Goal: Transaction & Acquisition: Obtain resource

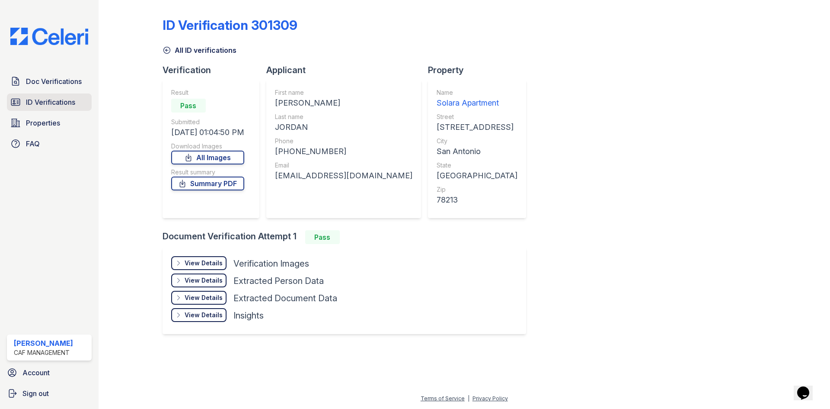
drag, startPoint x: 0, startPoint y: 0, endPoint x: 60, endPoint y: 105, distance: 121.0
click at [60, 105] on span "ID Verifications" at bounding box center [50, 102] width 49 height 10
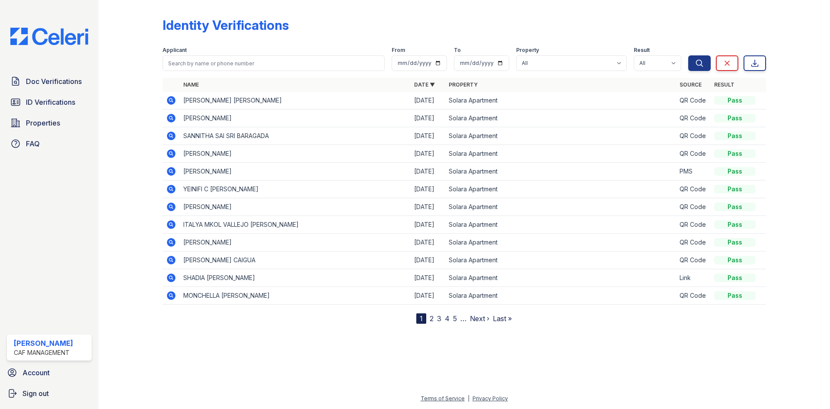
click at [171, 205] on icon at bounding box center [171, 206] width 10 height 10
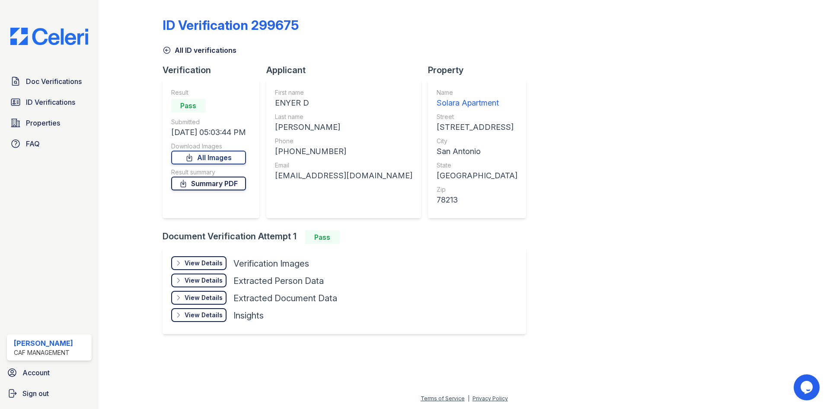
click at [210, 179] on link "Summary PDF" at bounding box center [208, 183] width 75 height 14
click at [203, 154] on link "All Images" at bounding box center [208, 157] width 75 height 14
click at [229, 178] on link "Summary PDF" at bounding box center [208, 183] width 75 height 14
click at [25, 96] on link "ID Verifications" at bounding box center [49, 101] width 85 height 17
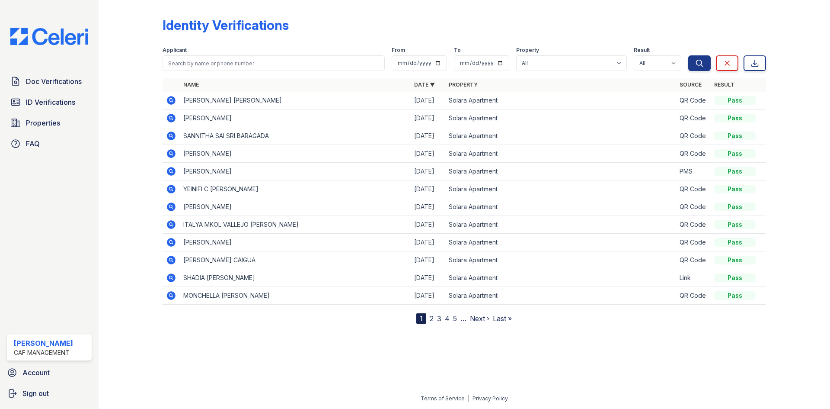
click at [170, 185] on icon at bounding box center [171, 189] width 9 height 9
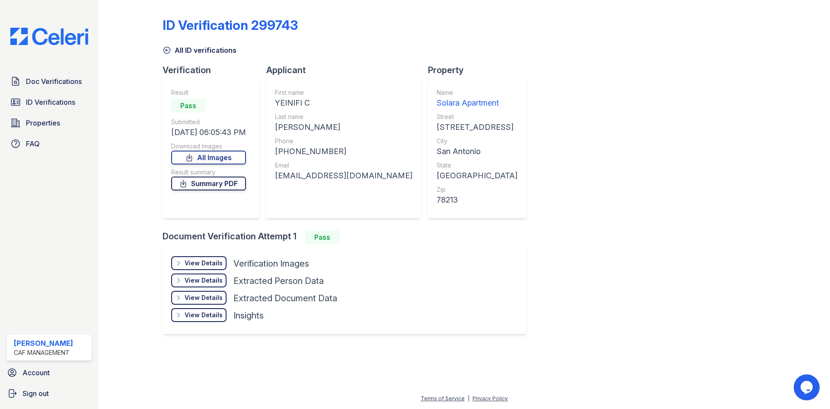
click at [201, 185] on link "Summary PDF" at bounding box center [208, 183] width 75 height 14
click at [214, 157] on link "All Images" at bounding box center [208, 157] width 75 height 14
